Goal: Task Accomplishment & Management: Use online tool/utility

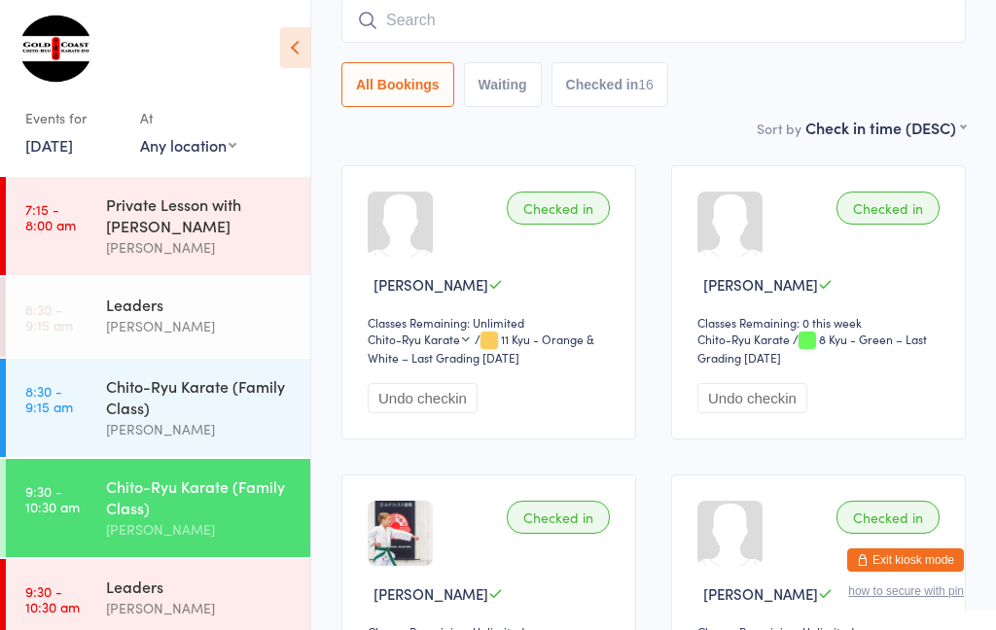
scroll to position [26, 0]
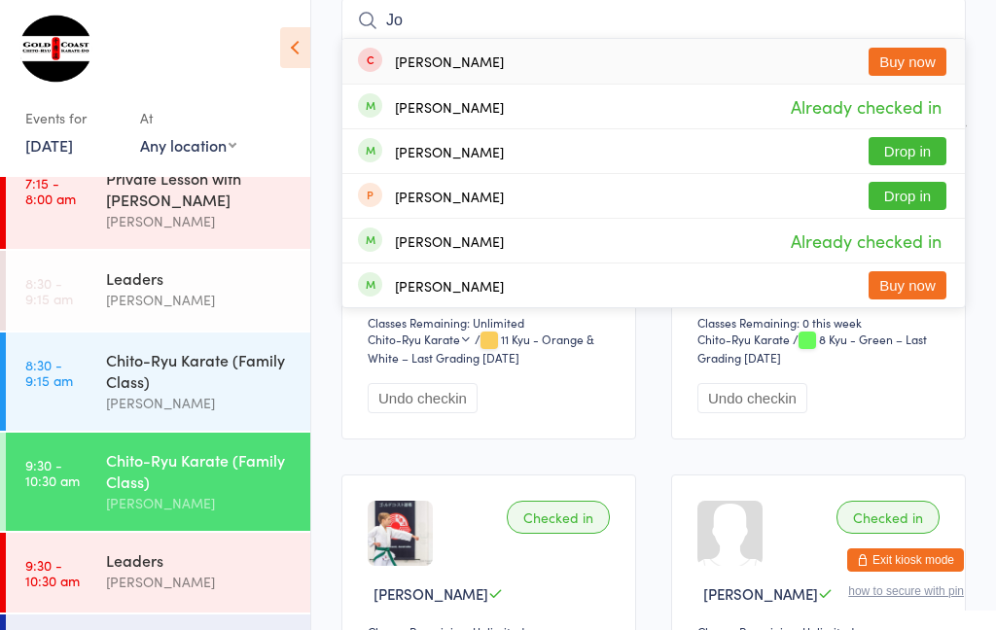
type input "Jo"
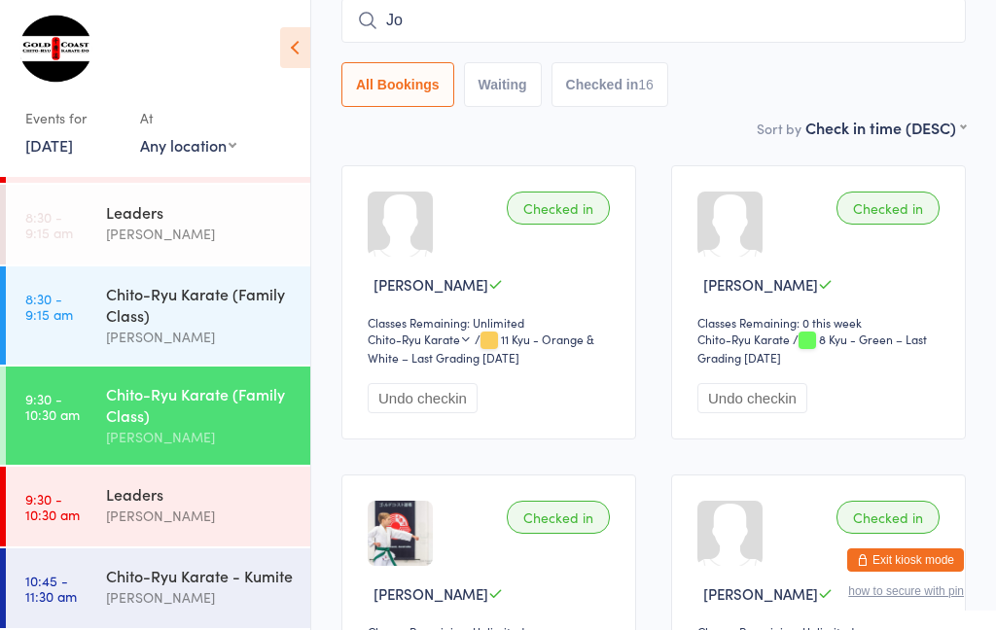
scroll to position [104, 0]
click at [55, 592] on time "10:45 - 11:30 am" at bounding box center [51, 588] width 52 height 31
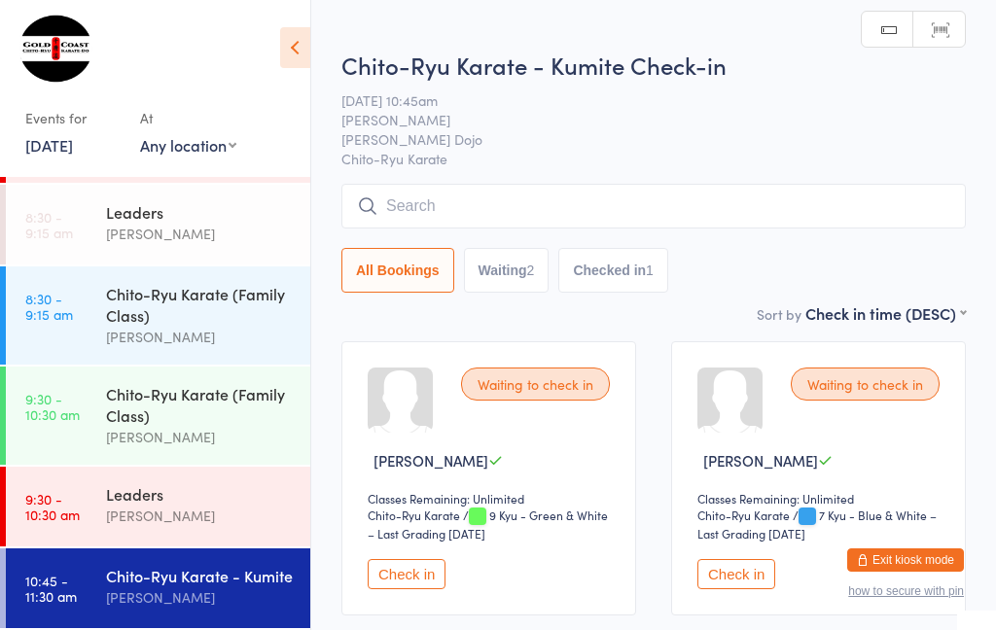
click at [439, 590] on button "Check in" at bounding box center [407, 574] width 78 height 30
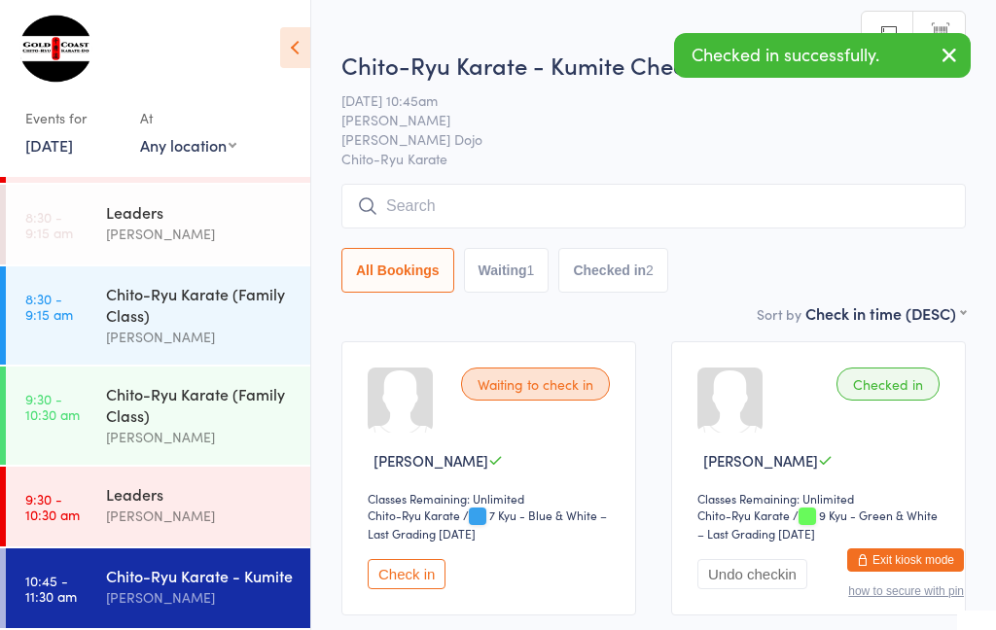
click at [423, 578] on button "Check in" at bounding box center [407, 574] width 78 height 30
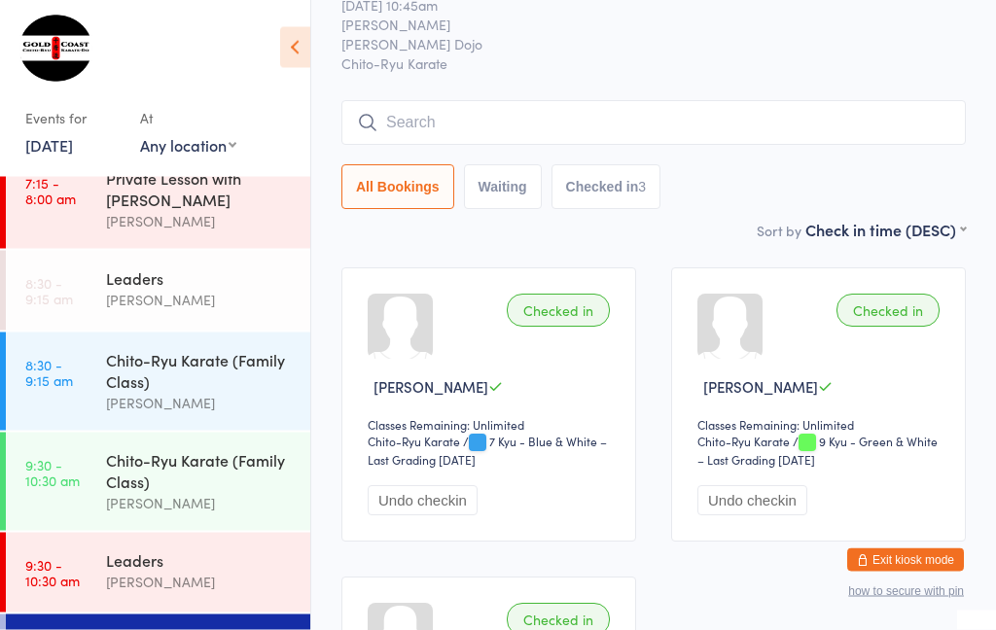
scroll to position [70, 0]
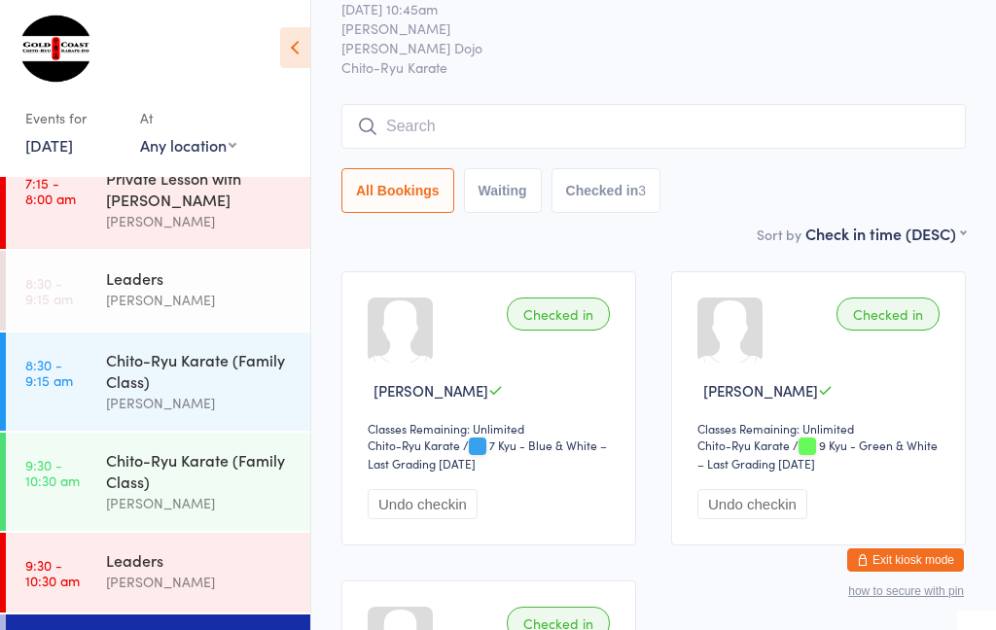
click at [461, 131] on input "search" at bounding box center [654, 126] width 625 height 45
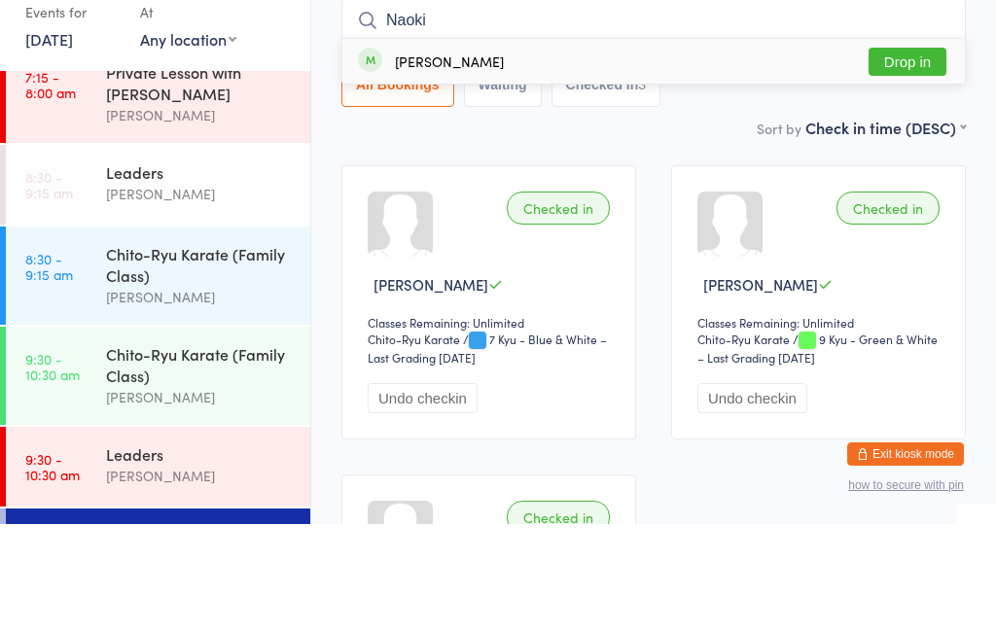
type input "Naoki"
click at [895, 154] on button "Drop in" at bounding box center [908, 168] width 78 height 28
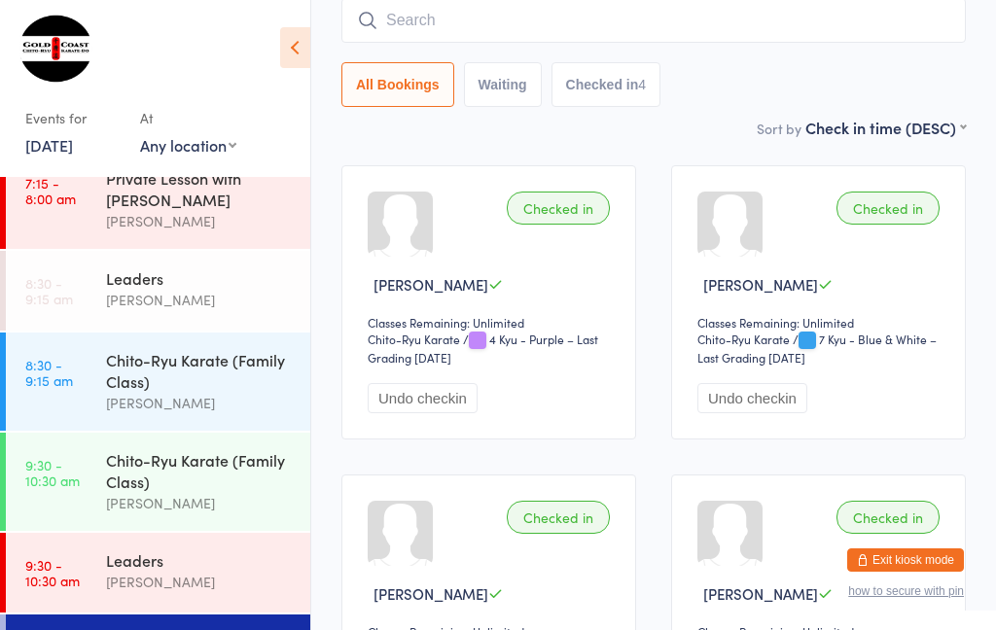
click at [158, 492] on div "Chito-Ryu Karate (Family Class)" at bounding box center [200, 471] width 188 height 43
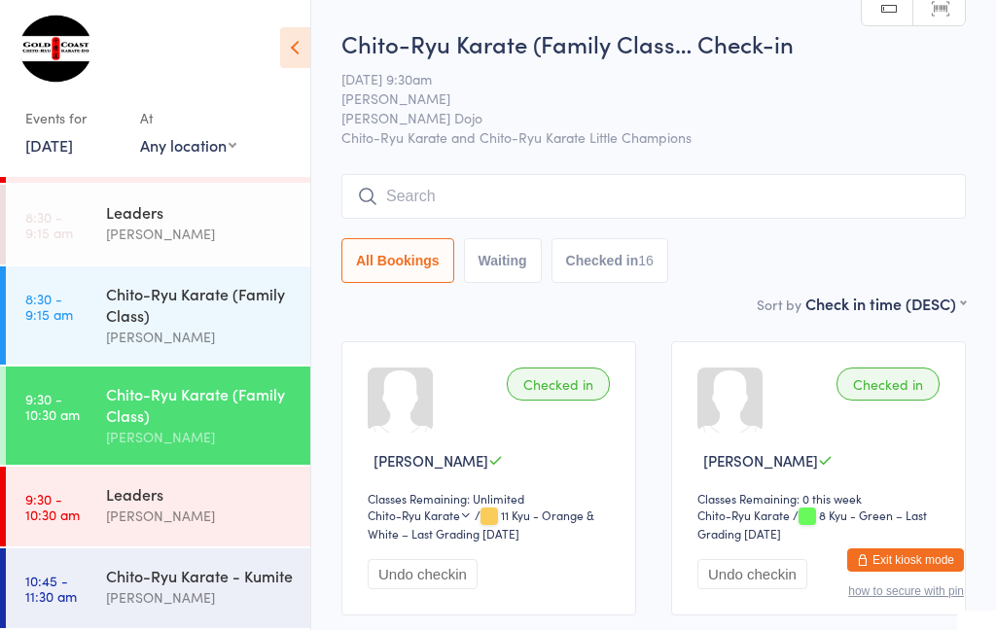
scroll to position [104, 0]
click at [148, 571] on div "Chito-Ryu Karate - Kumite" at bounding box center [200, 575] width 188 height 21
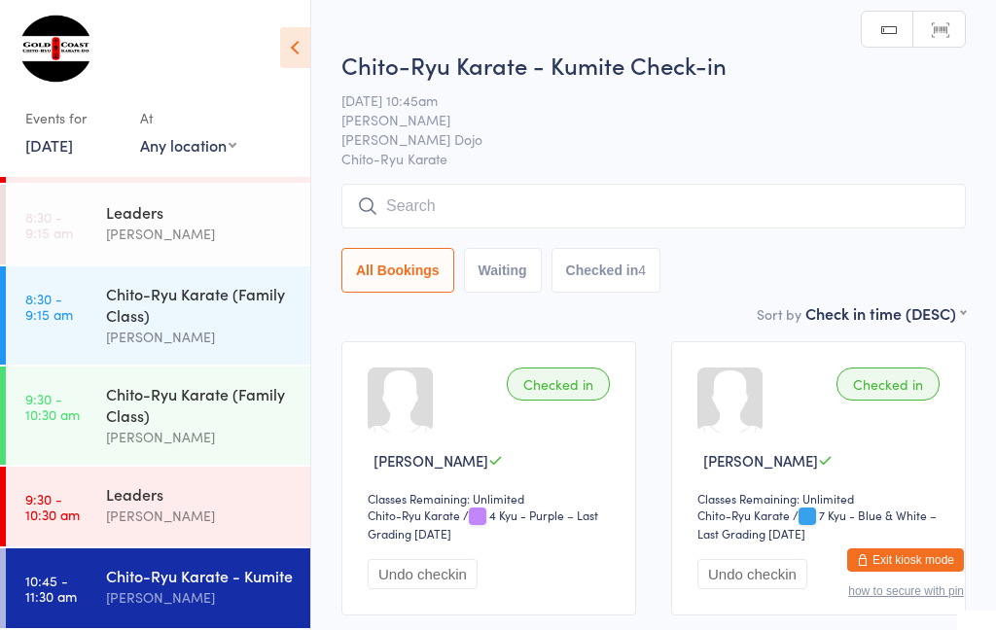
click at [847, 202] on input "search" at bounding box center [654, 206] width 625 height 45
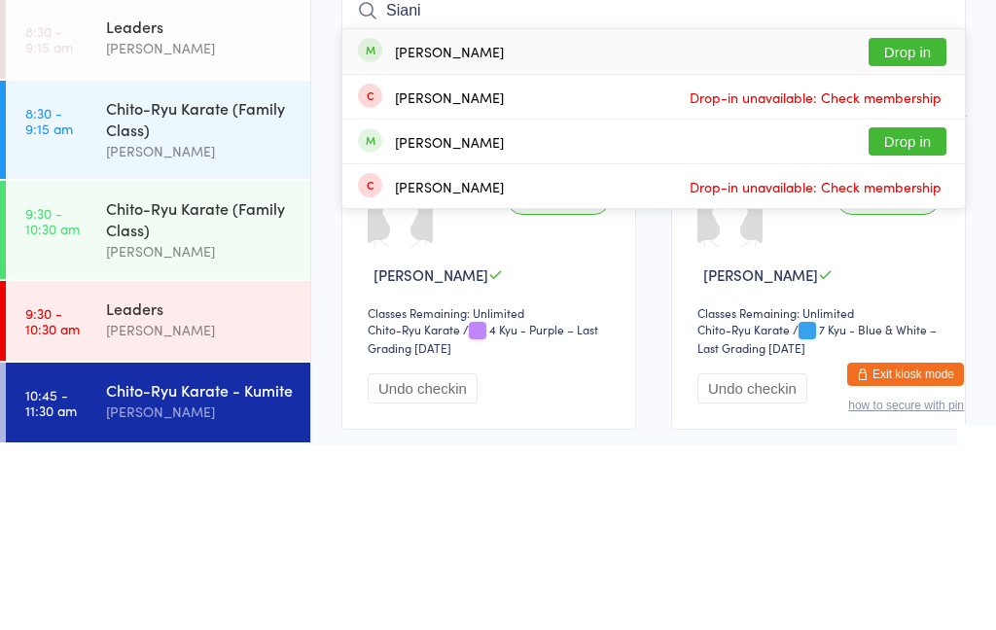
type input "Siani"
click at [945, 224] on button "Drop in" at bounding box center [908, 238] width 78 height 28
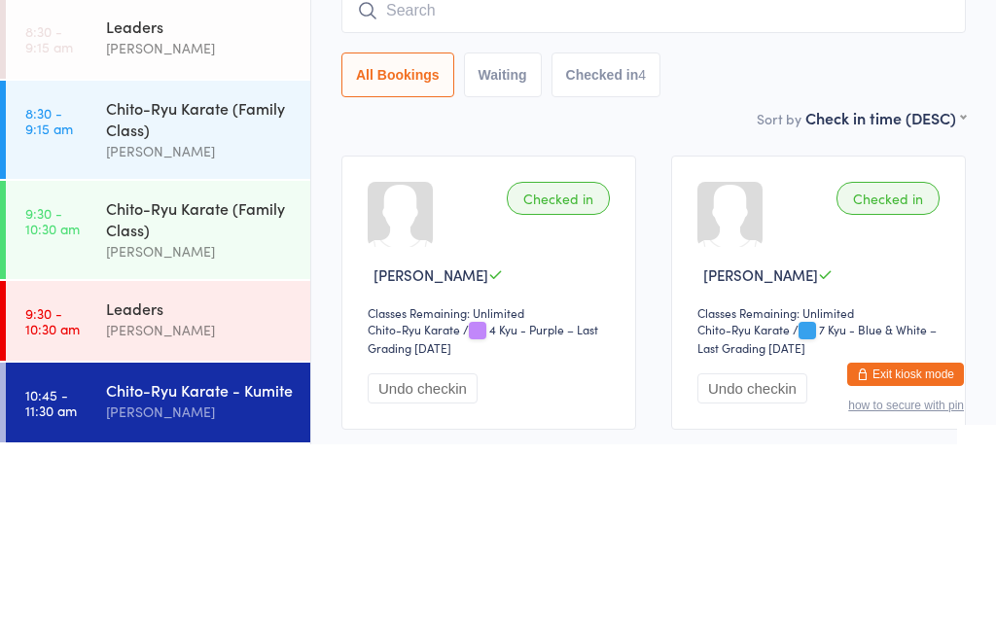
scroll to position [186, 0]
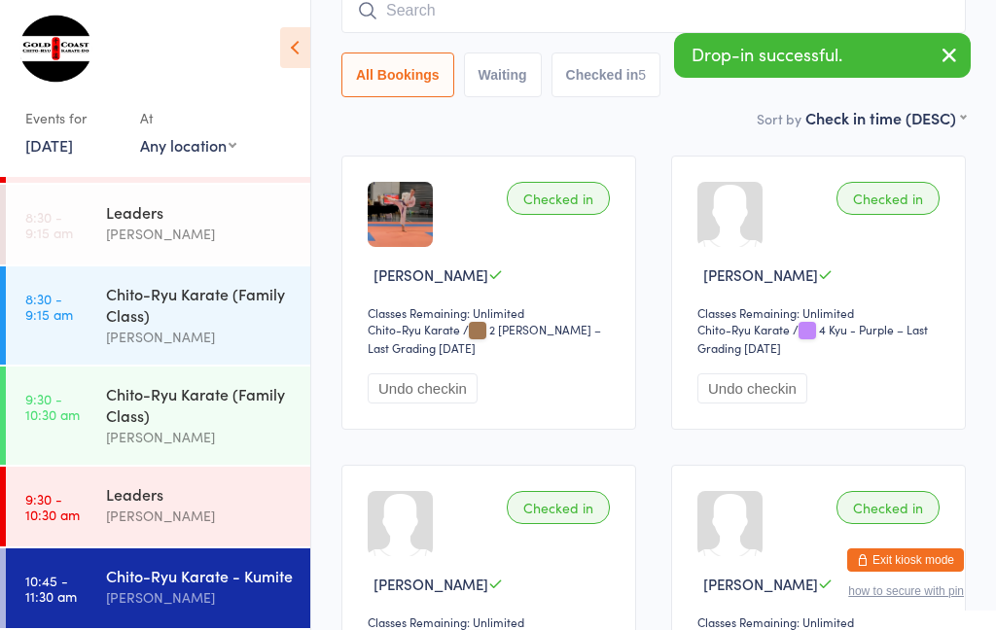
click at [187, 439] on div "[PERSON_NAME]" at bounding box center [200, 437] width 188 height 22
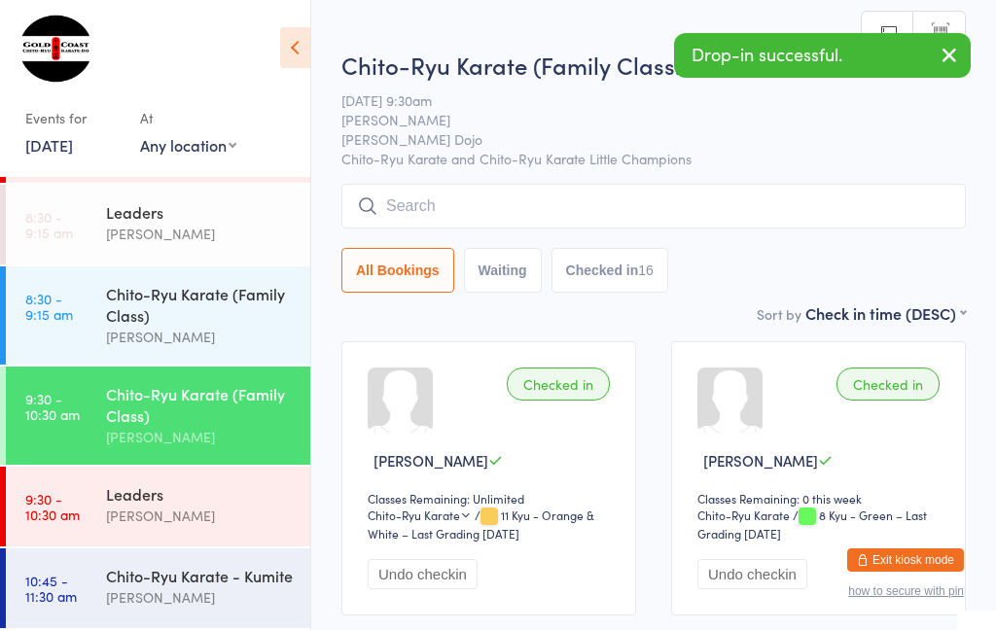
click at [556, 201] on input "search" at bounding box center [654, 206] width 625 height 45
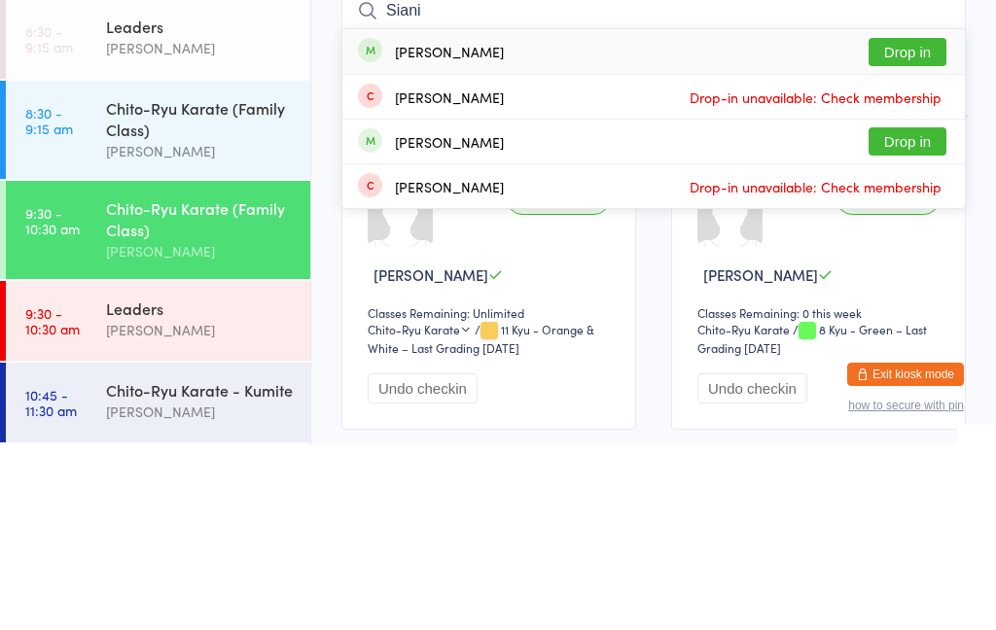
type input "Siani"
click at [938, 224] on button "Drop in" at bounding box center [908, 238] width 78 height 28
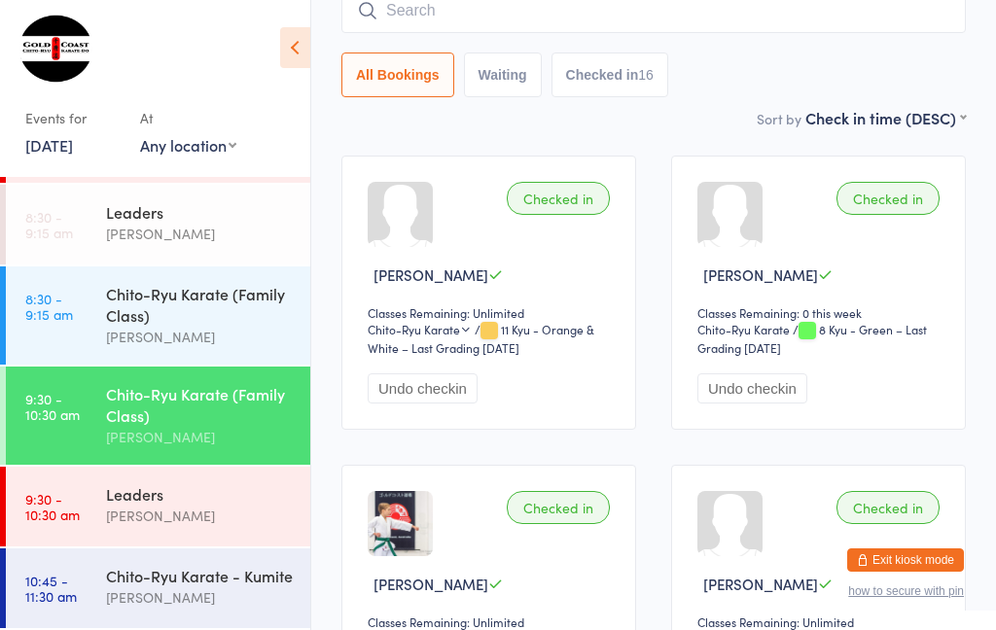
click at [0, 0] on div "Drop-in successful." at bounding box center [0, 0] width 0 height 0
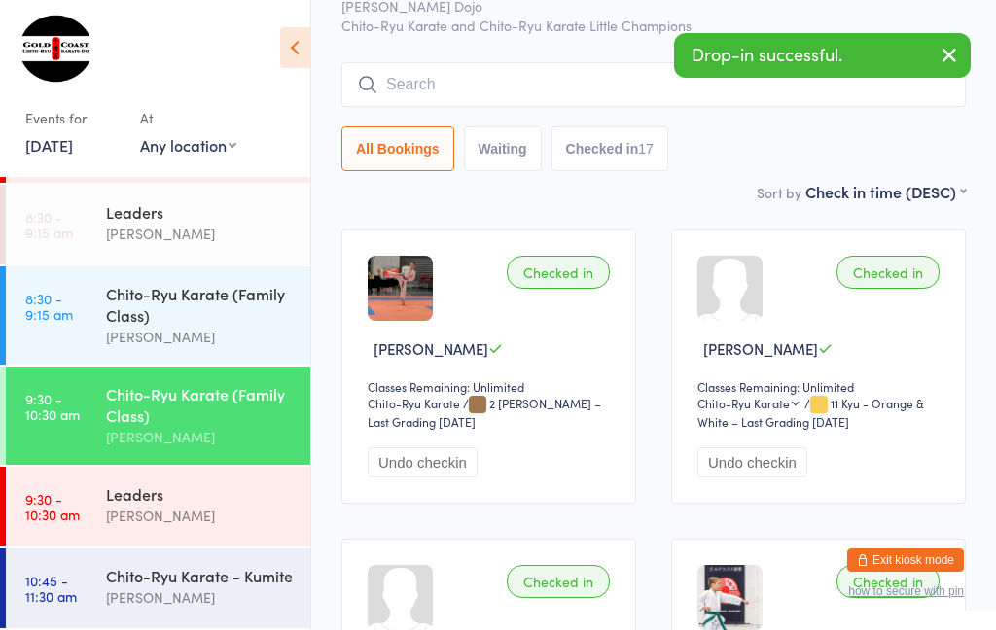
scroll to position [0, 0]
